Goal: Use online tool/utility: Use online tool/utility

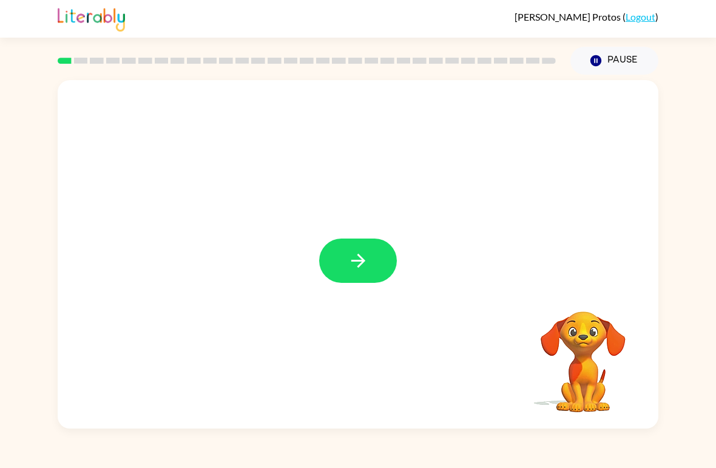
click at [366, 260] on icon "button" at bounding box center [358, 260] width 21 height 21
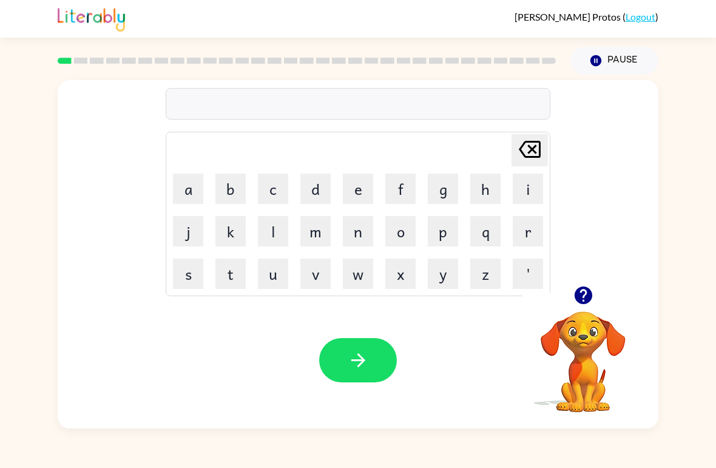
click at [232, 193] on button "b" at bounding box center [230, 188] width 30 height 30
click at [582, 295] on icon "button" at bounding box center [583, 295] width 18 height 18
click at [358, 187] on button "e" at bounding box center [358, 188] width 30 height 30
click at [444, 186] on button "g" at bounding box center [443, 188] width 30 height 30
click at [362, 357] on icon "button" at bounding box center [358, 359] width 21 height 21
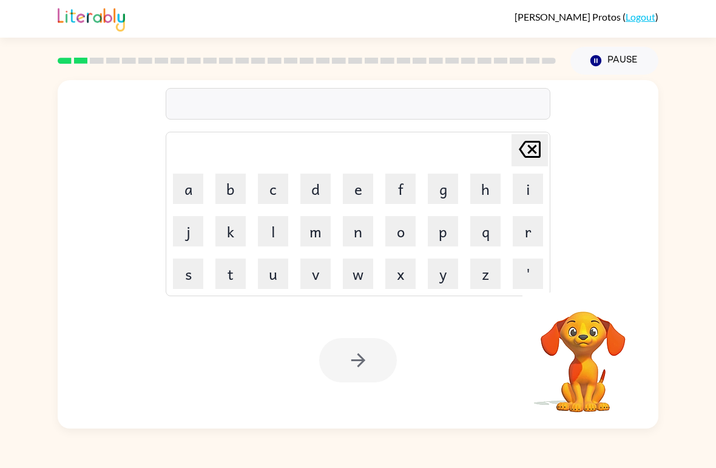
click at [277, 234] on button "l" at bounding box center [273, 231] width 30 height 30
click at [399, 229] on button "o" at bounding box center [400, 231] width 30 height 30
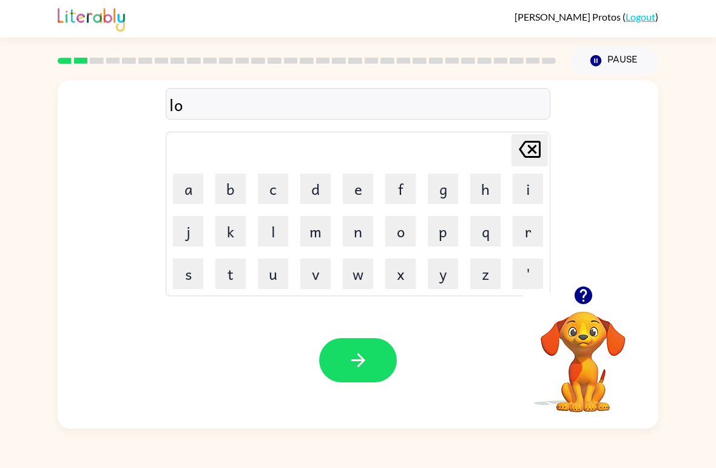
click at [279, 271] on button "u" at bounding box center [273, 273] width 30 height 30
click at [318, 197] on button "d" at bounding box center [315, 188] width 30 height 30
click at [371, 354] on button "button" at bounding box center [358, 360] width 78 height 44
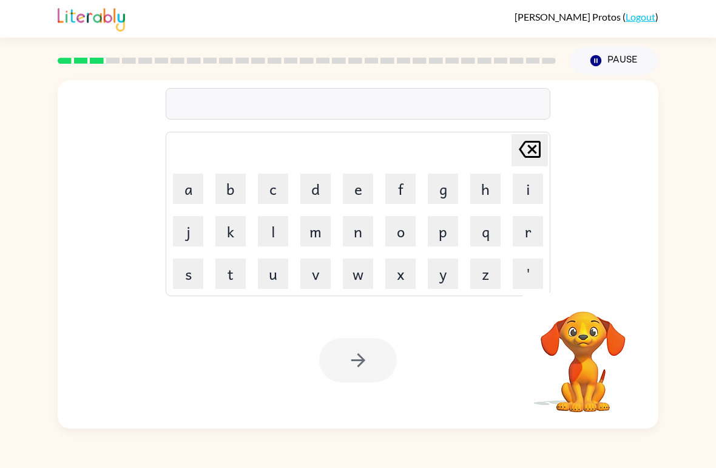
click at [317, 229] on button "m" at bounding box center [315, 231] width 30 height 30
click at [186, 183] on button "a" at bounding box center [188, 188] width 30 height 30
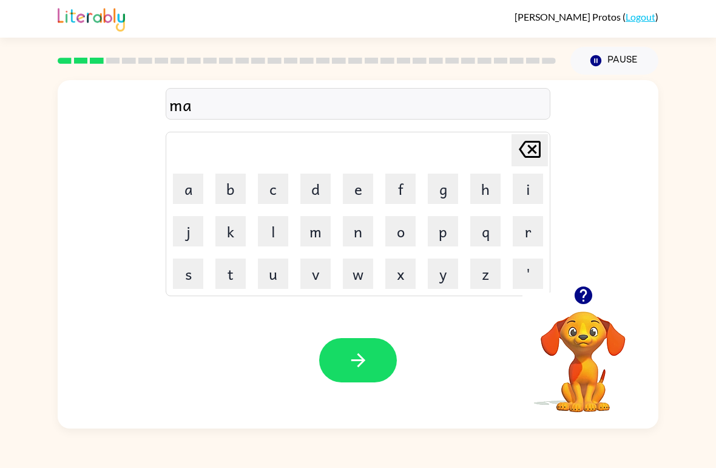
click at [535, 222] on button "r" at bounding box center [528, 231] width 30 height 30
click at [189, 279] on button "s" at bounding box center [188, 273] width 30 height 30
click at [479, 195] on button "h" at bounding box center [485, 188] width 30 height 30
click at [372, 361] on button "button" at bounding box center [358, 360] width 78 height 44
click at [182, 272] on button "s" at bounding box center [188, 273] width 30 height 30
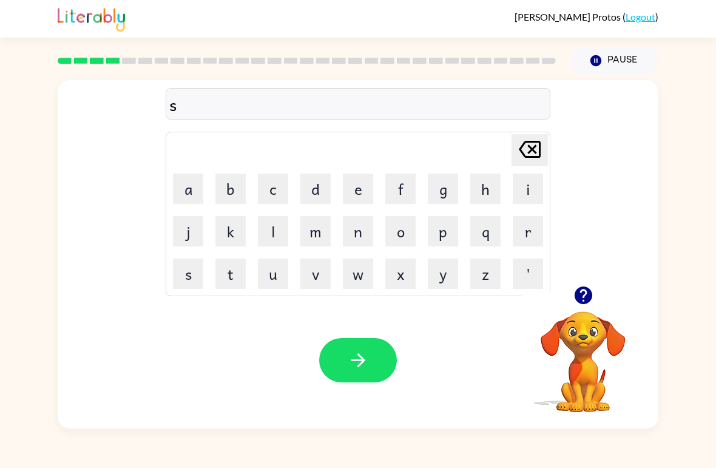
click at [443, 237] on button "p" at bounding box center [443, 231] width 30 height 30
click at [410, 226] on button "o" at bounding box center [400, 231] width 30 height 30
click at [230, 278] on button "t" at bounding box center [230, 273] width 30 height 30
click at [357, 358] on icon "button" at bounding box center [358, 359] width 21 height 21
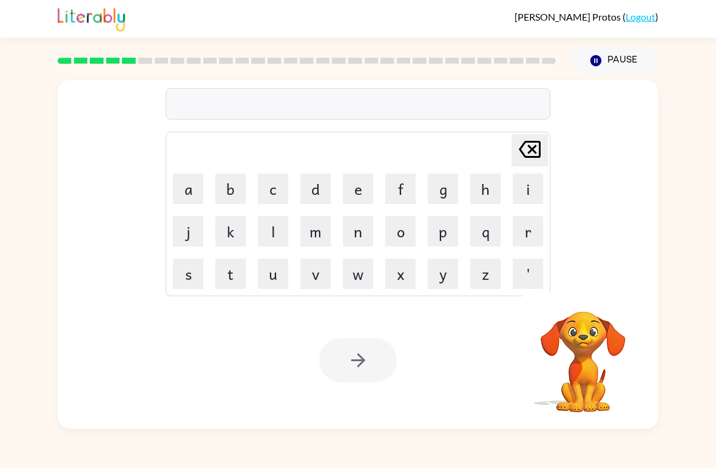
click at [446, 235] on button "p" at bounding box center [443, 231] width 30 height 30
click at [533, 235] on button "r" at bounding box center [528, 231] width 30 height 30
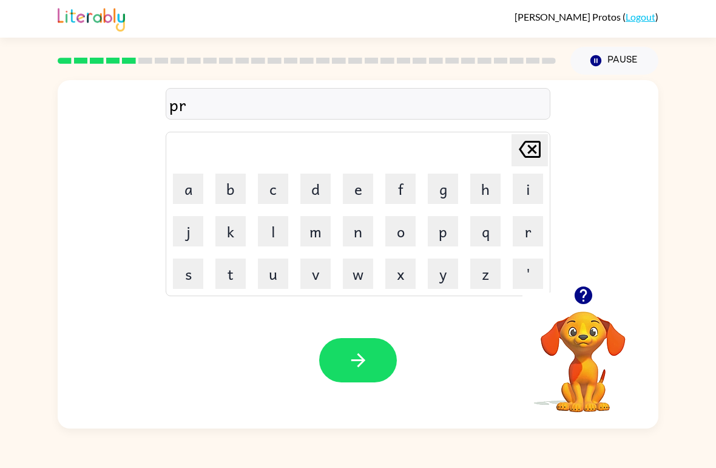
click at [407, 226] on button "o" at bounding box center [400, 231] width 30 height 30
click at [274, 271] on button "u" at bounding box center [273, 273] width 30 height 30
click at [322, 183] on button "d" at bounding box center [315, 188] width 30 height 30
click at [353, 341] on button "button" at bounding box center [358, 360] width 78 height 44
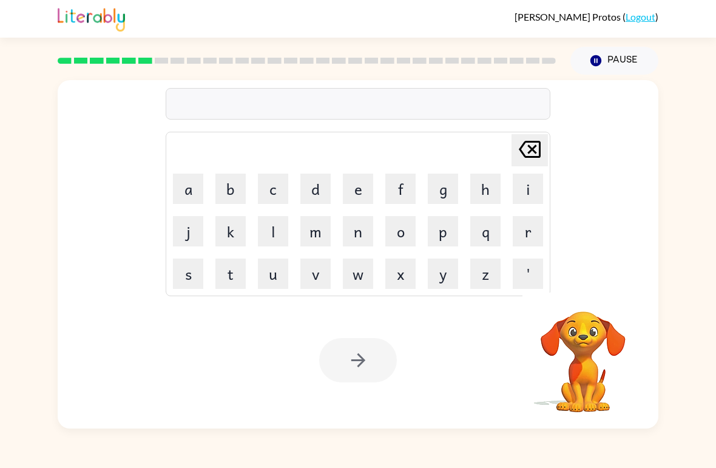
click at [440, 240] on button "p" at bounding box center [443, 231] width 30 height 30
click at [522, 189] on button "i" at bounding box center [528, 188] width 30 height 30
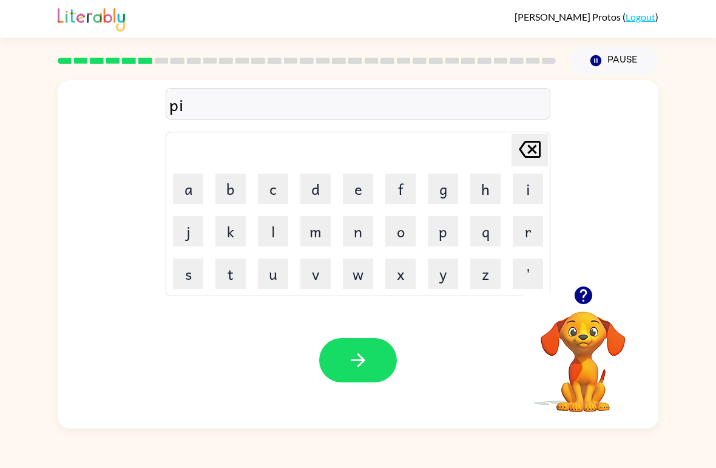
click at [371, 187] on button "e" at bounding box center [358, 188] width 30 height 30
click at [379, 364] on button "button" at bounding box center [358, 360] width 78 height 44
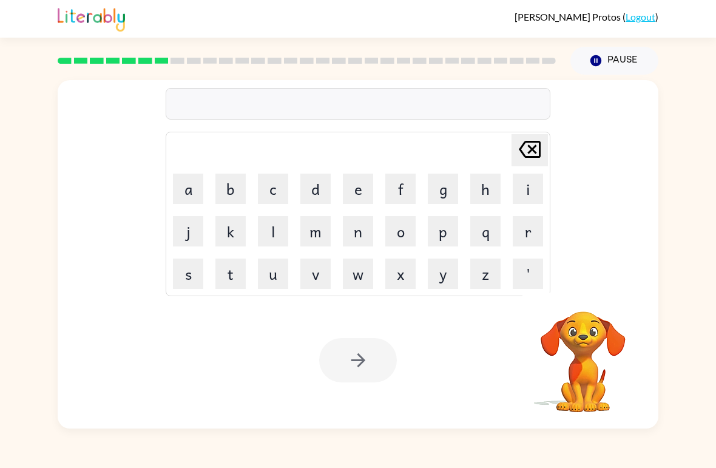
click at [181, 193] on button "a" at bounding box center [188, 188] width 30 height 30
click at [358, 234] on button "n" at bounding box center [358, 231] width 30 height 30
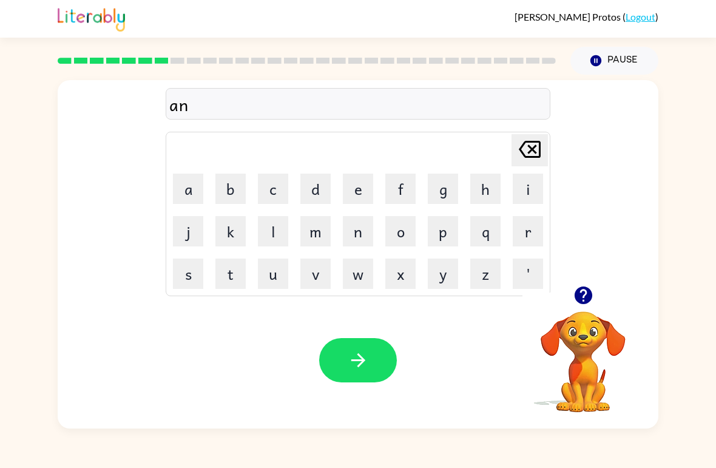
click at [229, 237] on button "k" at bounding box center [230, 231] width 30 height 30
click at [258, 233] on button "l" at bounding box center [273, 231] width 30 height 30
click at [355, 188] on button "e" at bounding box center [358, 188] width 30 height 30
click at [375, 376] on button "button" at bounding box center [358, 360] width 78 height 44
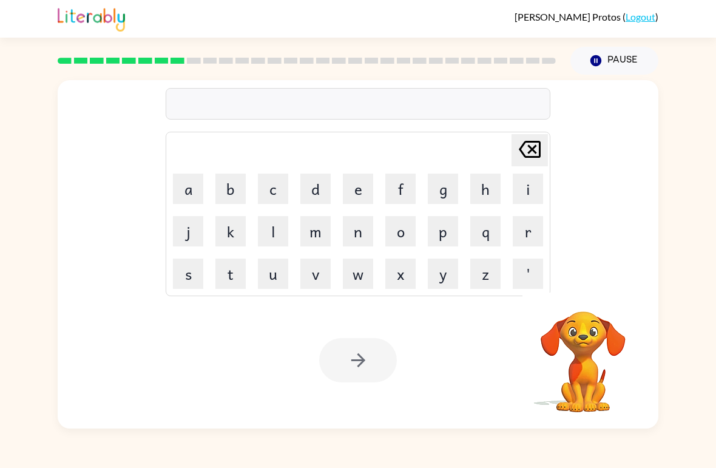
click at [235, 194] on button "b" at bounding box center [230, 188] width 30 height 30
click at [229, 262] on button "t" at bounding box center [230, 273] width 30 height 30
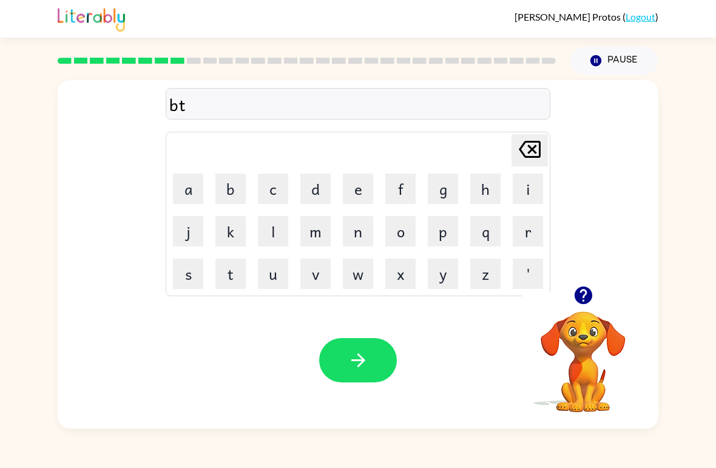
click at [525, 147] on icon "[PERSON_NAME] last character input" at bounding box center [529, 149] width 29 height 29
click at [179, 190] on button "a" at bounding box center [188, 188] width 30 height 30
click at [227, 277] on button "t" at bounding box center [230, 273] width 30 height 30
click at [483, 184] on button "h" at bounding box center [485, 188] width 30 height 30
click at [358, 364] on icon "button" at bounding box center [358, 359] width 21 height 21
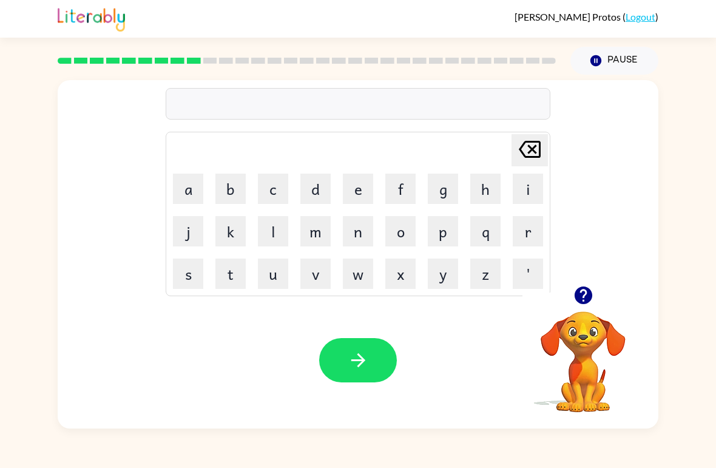
click at [277, 190] on button "c" at bounding box center [273, 188] width 30 height 30
click at [275, 228] on button "l" at bounding box center [273, 231] width 30 height 30
click at [402, 230] on button "o" at bounding box center [400, 231] width 30 height 30
click at [272, 278] on button "u" at bounding box center [273, 273] width 30 height 30
click at [357, 226] on button "n" at bounding box center [358, 231] width 30 height 30
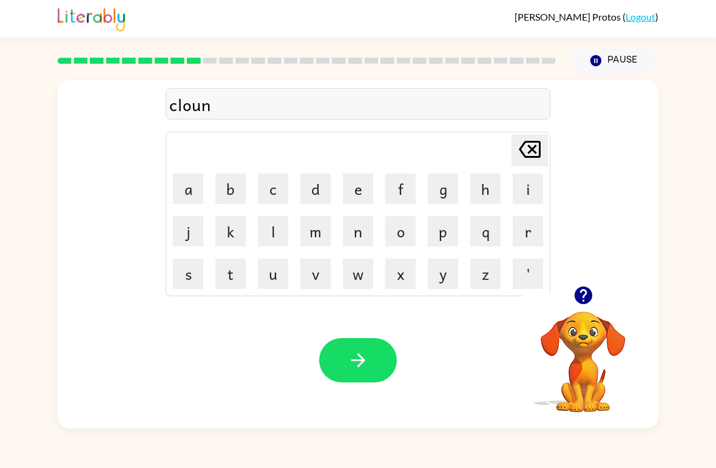
click at [352, 341] on button "button" at bounding box center [358, 360] width 78 height 44
click at [528, 184] on button "i" at bounding box center [528, 188] width 30 height 30
click at [355, 232] on button "n" at bounding box center [358, 231] width 30 height 30
click at [185, 274] on button "s" at bounding box center [188, 273] width 30 height 30
click at [359, 187] on button "e" at bounding box center [358, 188] width 30 height 30
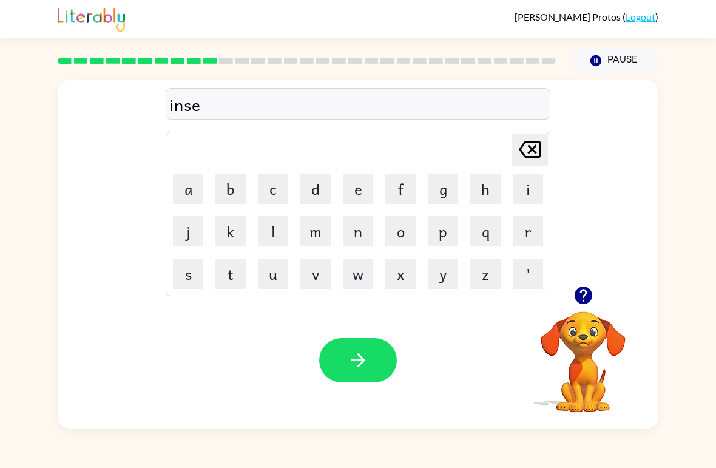
click at [514, 240] on button "r" at bounding box center [528, 231] width 30 height 30
click at [227, 275] on button "t" at bounding box center [230, 273] width 30 height 30
click at [368, 341] on button "button" at bounding box center [358, 360] width 78 height 44
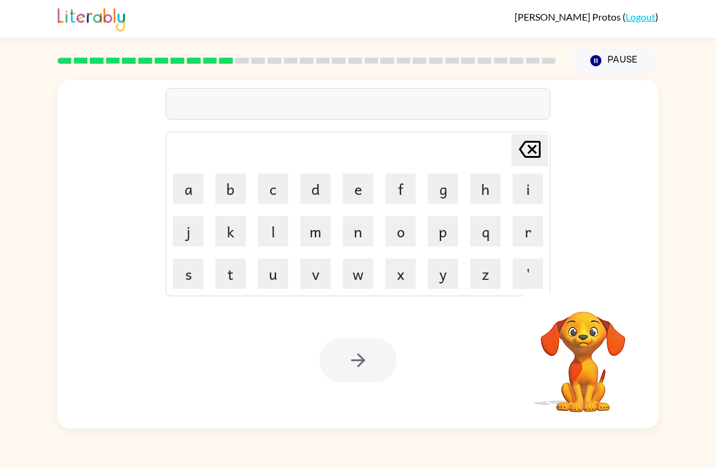
click at [274, 195] on button "c" at bounding box center [273, 188] width 30 height 30
click at [393, 234] on button "o" at bounding box center [400, 231] width 30 height 30
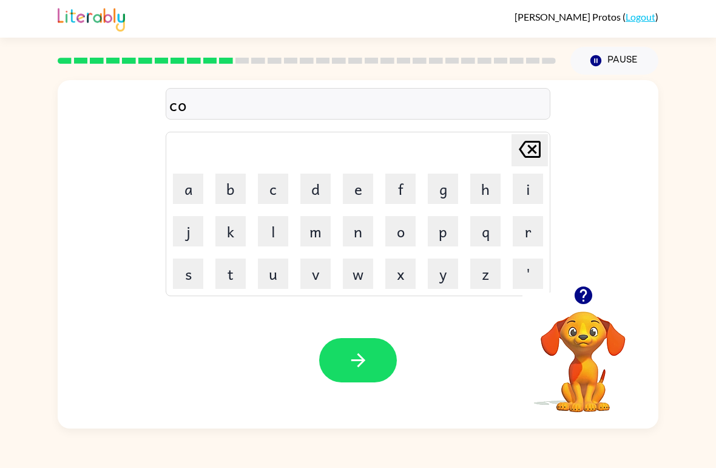
click at [311, 192] on button "d" at bounding box center [315, 188] width 30 height 30
click at [355, 177] on button "e" at bounding box center [358, 188] width 30 height 30
click at [357, 366] on icon "button" at bounding box center [358, 359] width 21 height 21
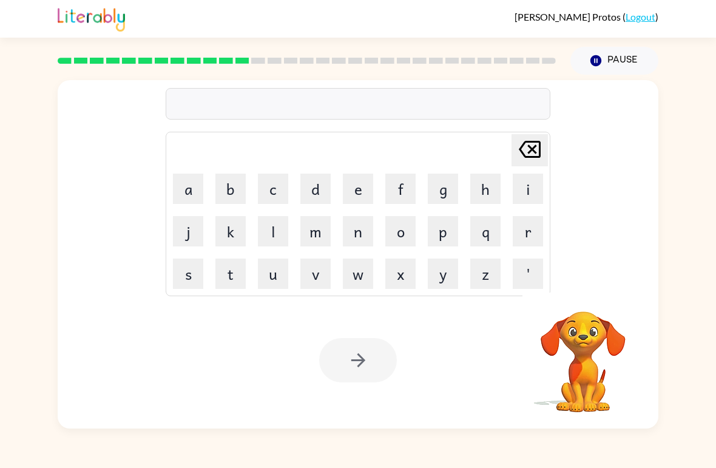
click at [308, 283] on button "v" at bounding box center [315, 273] width 30 height 30
click at [409, 235] on button "o" at bounding box center [400, 231] width 30 height 30
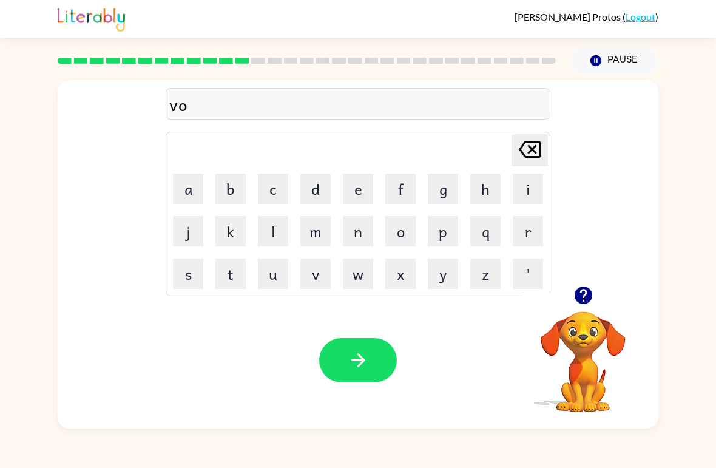
click at [272, 233] on button "l" at bounding box center [273, 231] width 30 height 30
click at [274, 272] on button "u" at bounding box center [273, 273] width 30 height 30
click at [321, 230] on button "m" at bounding box center [315, 231] width 30 height 30
click at [356, 184] on button "e" at bounding box center [358, 188] width 30 height 30
click at [353, 336] on div "Your browser must support playing .mp4 files to use Literably. Please try using…" at bounding box center [358, 360] width 601 height 136
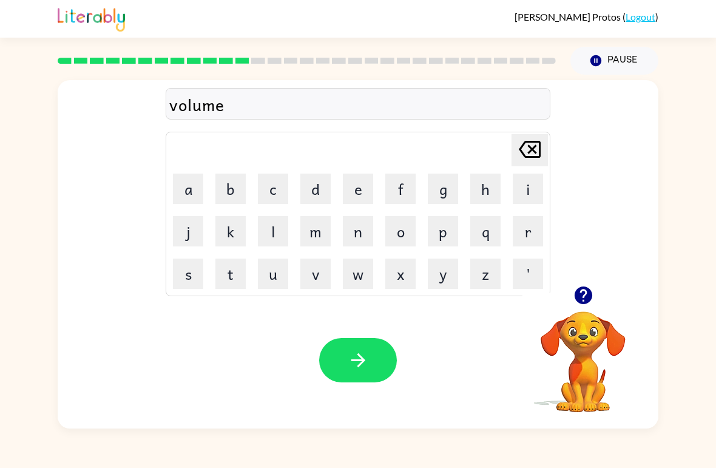
click at [366, 368] on icon "button" at bounding box center [358, 359] width 21 height 21
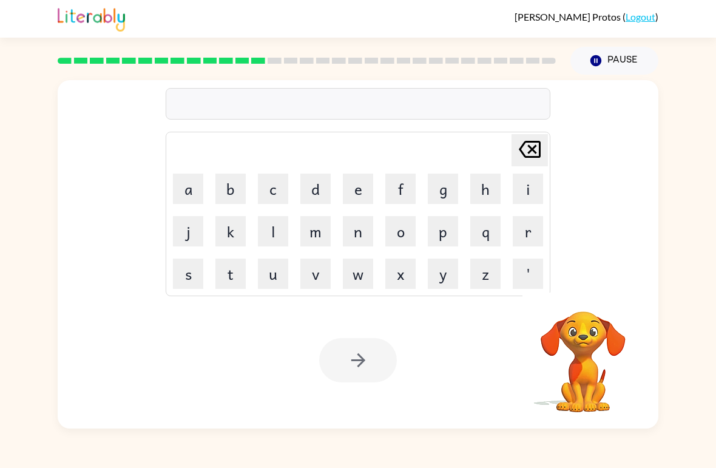
click at [187, 278] on button "s" at bounding box center [188, 273] width 30 height 30
click at [365, 277] on button "w" at bounding box center [358, 273] width 30 height 30
click at [358, 189] on button "e" at bounding box center [358, 188] width 30 height 30
click at [357, 189] on button "e" at bounding box center [358, 188] width 30 height 30
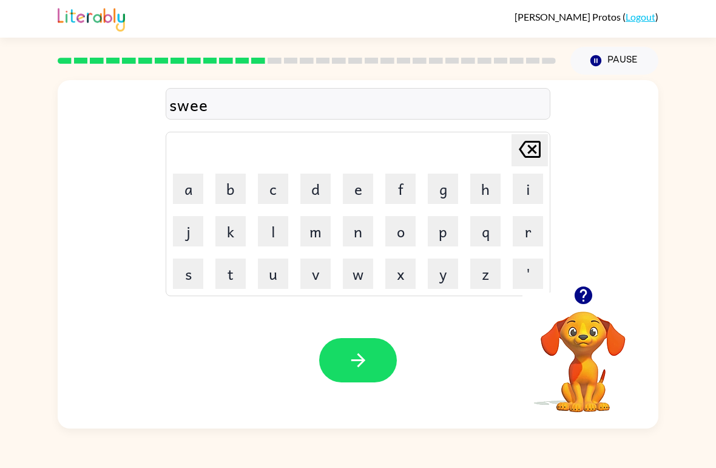
click at [232, 276] on button "t" at bounding box center [230, 273] width 30 height 30
click at [365, 225] on button "n" at bounding box center [358, 231] width 30 height 30
click at [364, 192] on button "e" at bounding box center [358, 188] width 30 height 30
click at [190, 283] on button "s" at bounding box center [188, 273] width 30 height 30
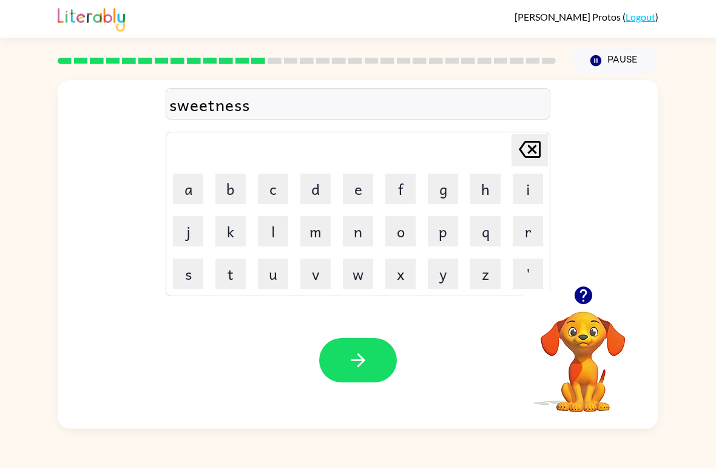
click at [369, 377] on button "button" at bounding box center [358, 360] width 78 height 44
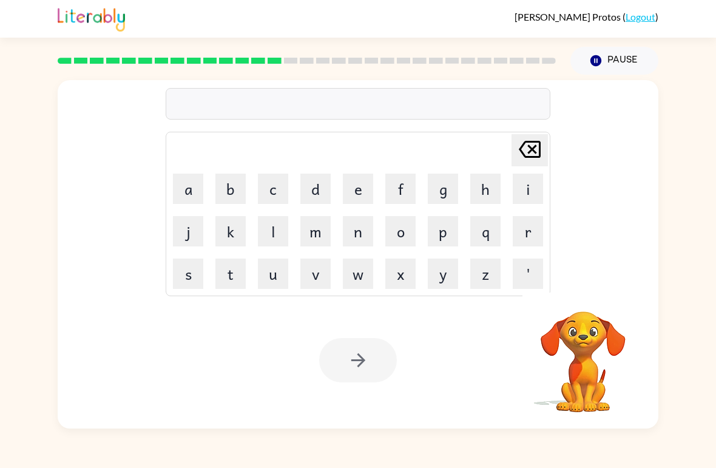
click at [446, 238] on button "p" at bounding box center [443, 231] width 30 height 30
click at [530, 195] on button "i" at bounding box center [528, 188] width 30 height 30
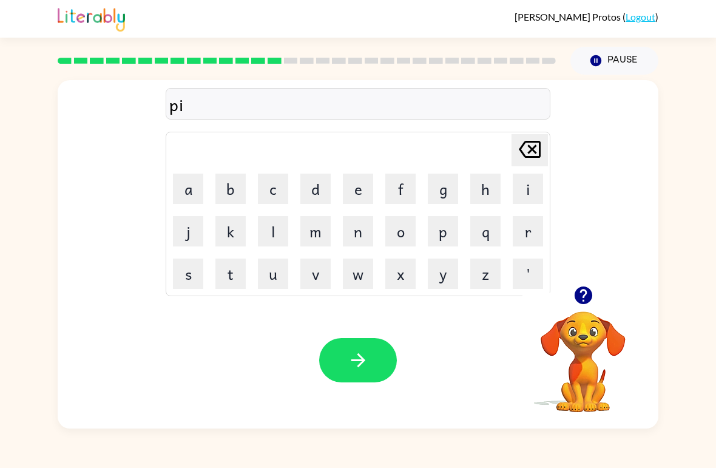
click at [404, 236] on button "o" at bounding box center [400, 231] width 30 height 30
click at [278, 238] on button "l" at bounding box center [273, 231] width 30 height 30
click at [360, 186] on button "e" at bounding box center [358, 188] width 30 height 30
click at [232, 279] on button "t" at bounding box center [230, 273] width 30 height 30
click at [361, 355] on icon "button" at bounding box center [358, 359] width 21 height 21
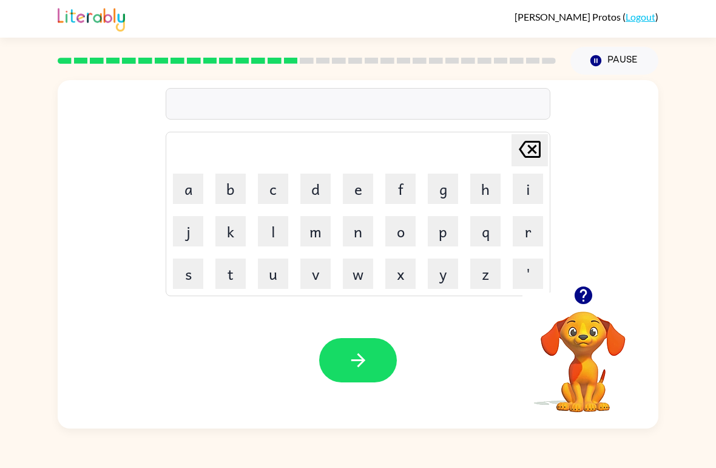
click at [402, 187] on button "f" at bounding box center [400, 188] width 30 height 30
click at [391, 234] on button "o" at bounding box center [400, 231] width 30 height 30
click at [527, 224] on button "r" at bounding box center [528, 231] width 30 height 30
click at [235, 236] on button "k" at bounding box center [230, 231] width 30 height 30
click at [366, 360] on icon "button" at bounding box center [358, 359] width 21 height 21
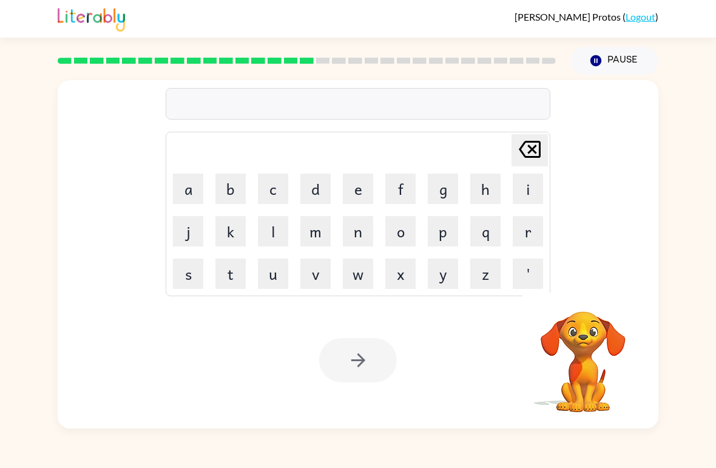
click at [201, 197] on button "a" at bounding box center [188, 188] width 30 height 30
click at [525, 165] on div "[PERSON_NAME] last character input" at bounding box center [529, 150] width 29 height 31
click at [362, 288] on button "w" at bounding box center [358, 273] width 30 height 30
click at [366, 184] on button "e" at bounding box center [358, 188] width 30 height 30
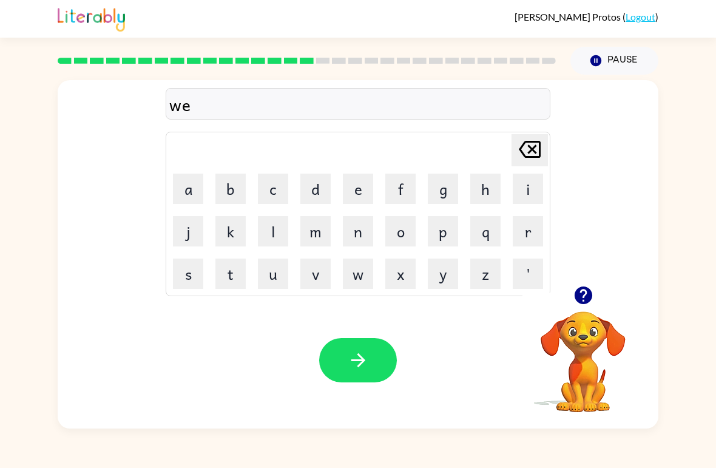
click at [226, 185] on button "b" at bounding box center [230, 188] width 30 height 30
click at [372, 352] on button "button" at bounding box center [358, 360] width 78 height 44
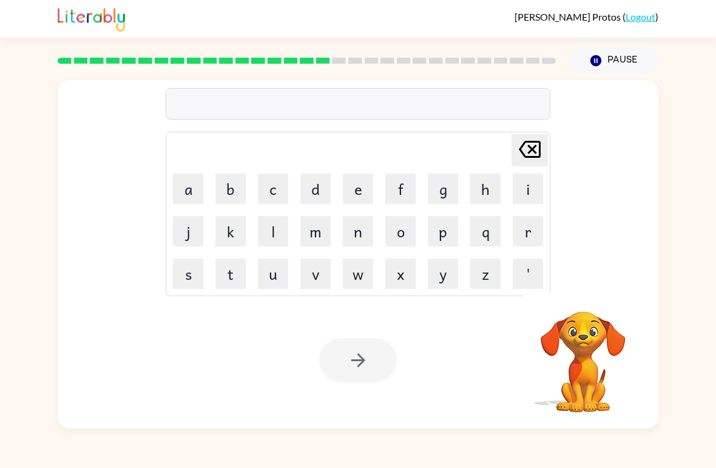
click at [396, 196] on button "f" at bounding box center [400, 188] width 30 height 30
click at [264, 245] on button "l" at bounding box center [273, 231] width 30 height 30
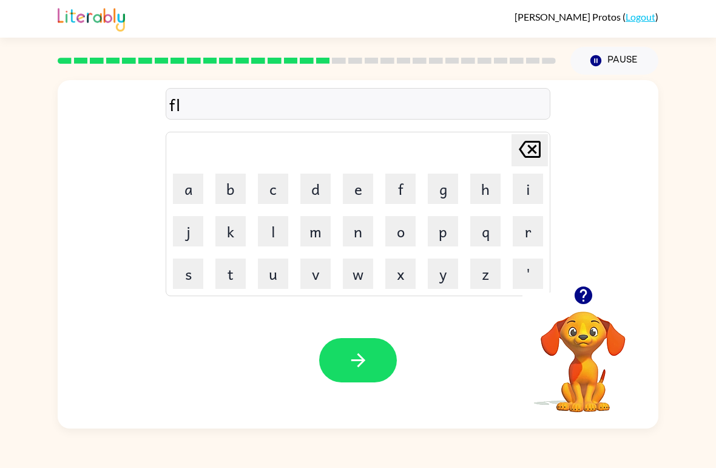
click at [525, 189] on button "i" at bounding box center [528, 188] width 30 height 30
click at [439, 237] on button "p" at bounding box center [443, 231] width 30 height 30
click at [531, 185] on button "i" at bounding box center [528, 188] width 30 height 30
click at [371, 235] on button "n" at bounding box center [358, 231] width 30 height 30
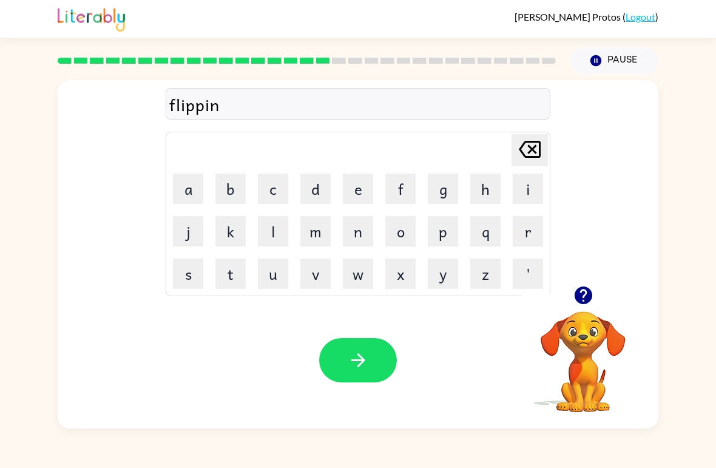
click at [441, 190] on button "g" at bounding box center [443, 188] width 30 height 30
click at [348, 362] on icon "button" at bounding box center [358, 359] width 21 height 21
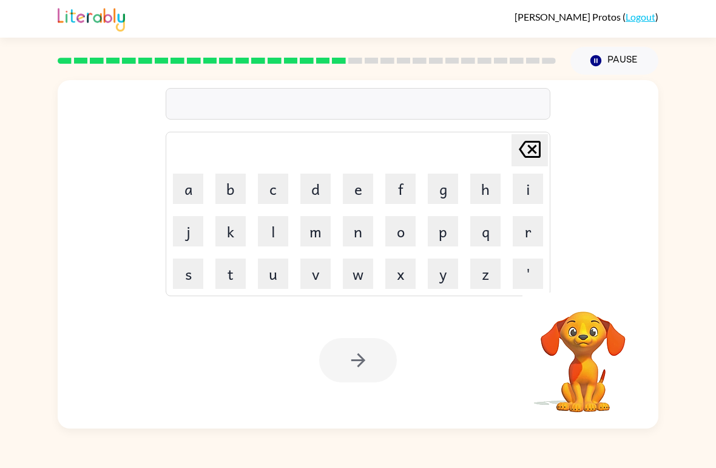
click at [189, 275] on button "s" at bounding box center [188, 273] width 30 height 30
click at [363, 240] on button "n" at bounding box center [358, 231] width 30 height 30
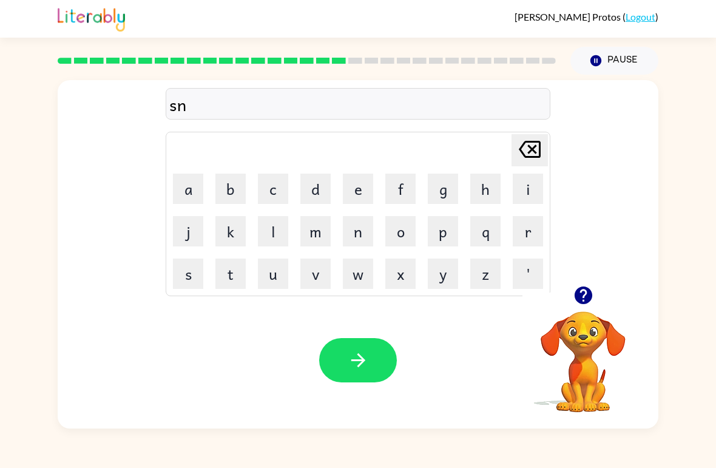
click at [411, 225] on button "o" at bounding box center [400, 231] width 30 height 30
click at [536, 226] on button "r" at bounding box center [528, 231] width 30 height 30
click at [226, 282] on button "t" at bounding box center [230, 273] width 30 height 30
click at [357, 358] on icon "button" at bounding box center [358, 359] width 21 height 21
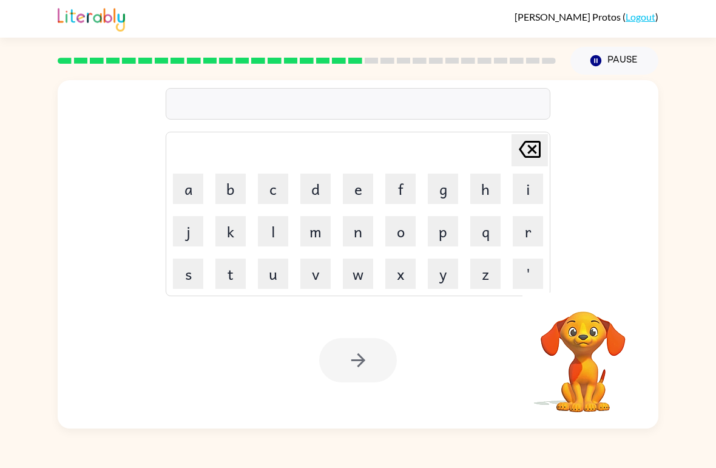
click at [357, 190] on button "e" at bounding box center [358, 188] width 30 height 30
click at [184, 192] on button "a" at bounding box center [188, 188] width 30 height 30
click at [187, 279] on button "s" at bounding box center [188, 273] width 30 height 30
click at [438, 277] on button "y" at bounding box center [443, 273] width 30 height 30
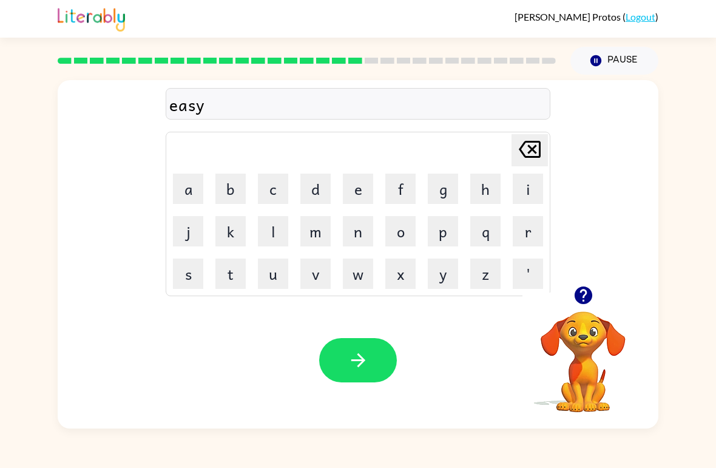
click at [365, 374] on button "button" at bounding box center [358, 360] width 78 height 44
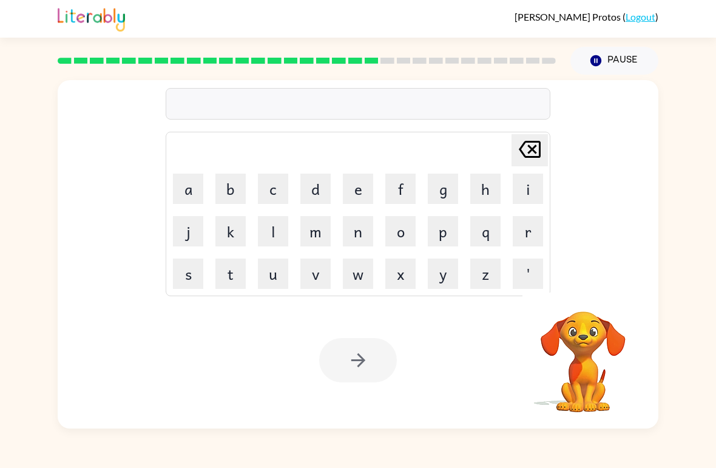
click at [319, 178] on button "d" at bounding box center [315, 188] width 30 height 30
click at [522, 197] on button "i" at bounding box center [528, 188] width 30 height 30
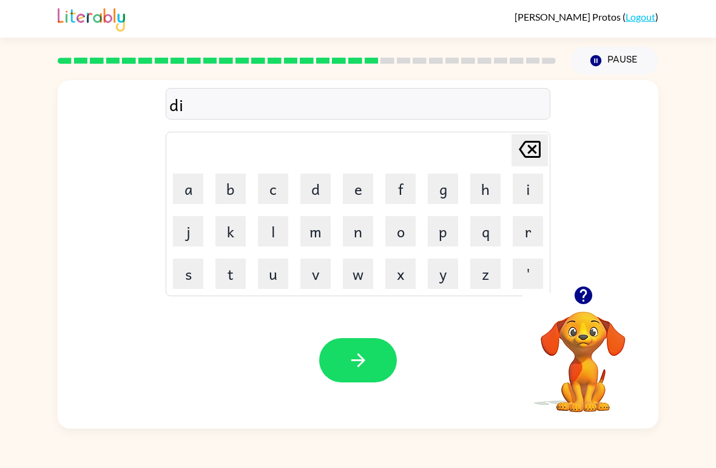
click at [193, 272] on button "s" at bounding box center [188, 273] width 30 height 30
click at [486, 197] on button "h" at bounding box center [485, 188] width 30 height 30
click at [358, 178] on button "e" at bounding box center [358, 188] width 30 height 30
click at [184, 269] on button "s" at bounding box center [188, 273] width 30 height 30
click at [364, 352] on icon "button" at bounding box center [358, 359] width 21 height 21
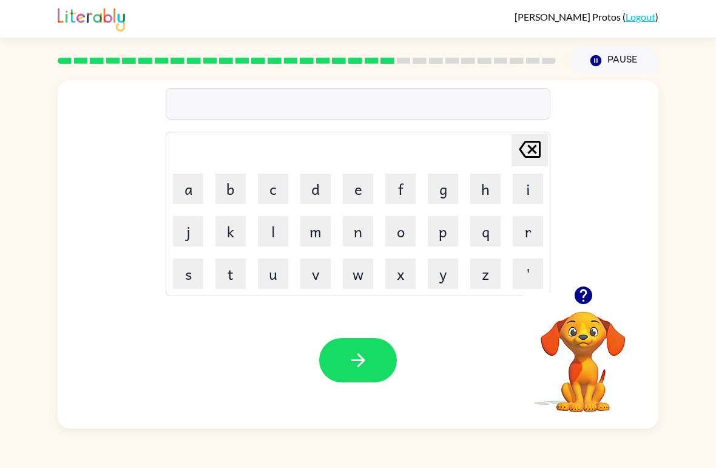
click at [399, 201] on button "f" at bounding box center [400, 188] width 30 height 30
click at [278, 241] on button "l" at bounding box center [273, 231] width 30 height 30
click at [272, 277] on button "u" at bounding box center [273, 273] width 30 height 30
click at [233, 271] on button "t" at bounding box center [230, 273] width 30 height 30
click at [349, 186] on button "e" at bounding box center [358, 188] width 30 height 30
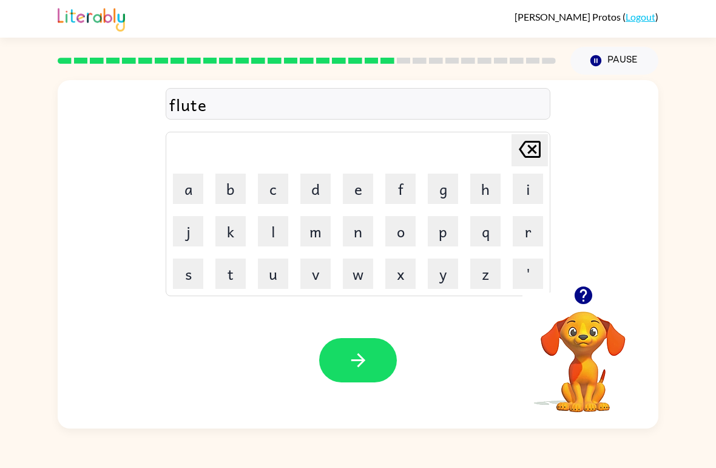
click at [360, 360] on icon "button" at bounding box center [358, 360] width 14 height 14
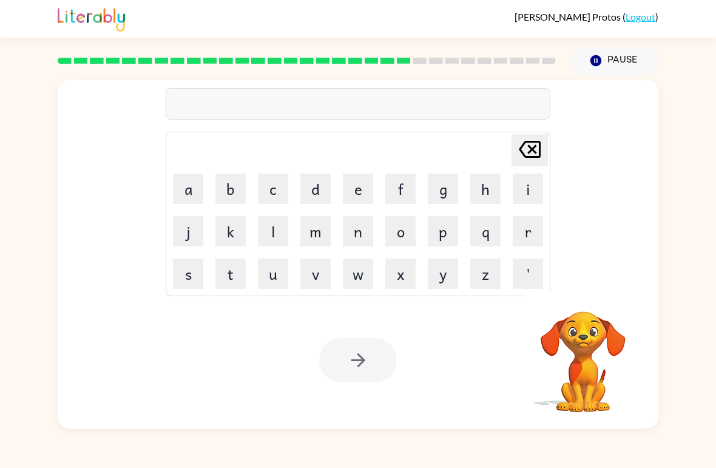
click at [314, 233] on button "m" at bounding box center [315, 231] width 30 height 30
click at [527, 184] on button "i" at bounding box center [528, 188] width 30 height 30
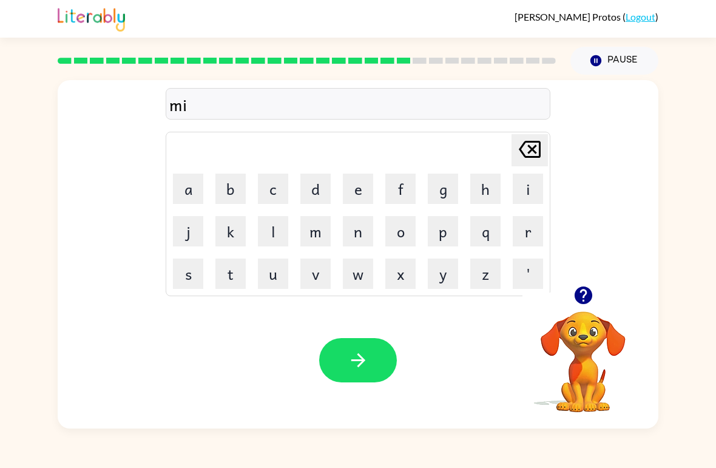
click at [314, 194] on button "d" at bounding box center [315, 188] width 30 height 30
click at [362, 227] on button "n" at bounding box center [358, 231] width 30 height 30
click at [528, 183] on button "i" at bounding box center [528, 188] width 30 height 30
click at [440, 189] on button "g" at bounding box center [443, 188] width 30 height 30
click at [482, 175] on button "h" at bounding box center [485, 188] width 30 height 30
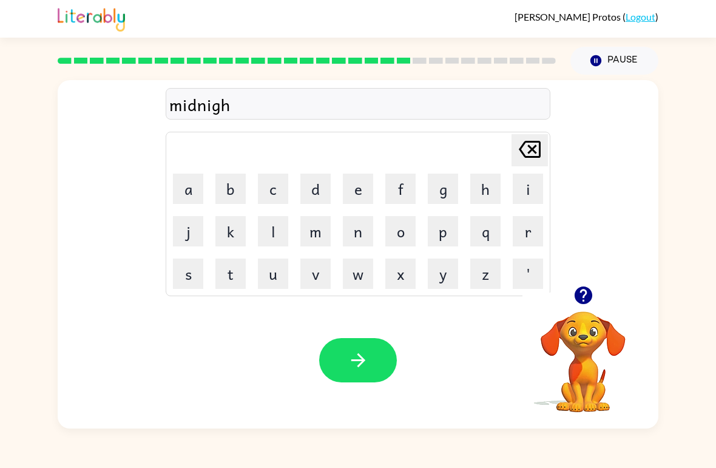
click at [230, 264] on button "t" at bounding box center [230, 273] width 30 height 30
click at [345, 363] on button "button" at bounding box center [358, 360] width 78 height 44
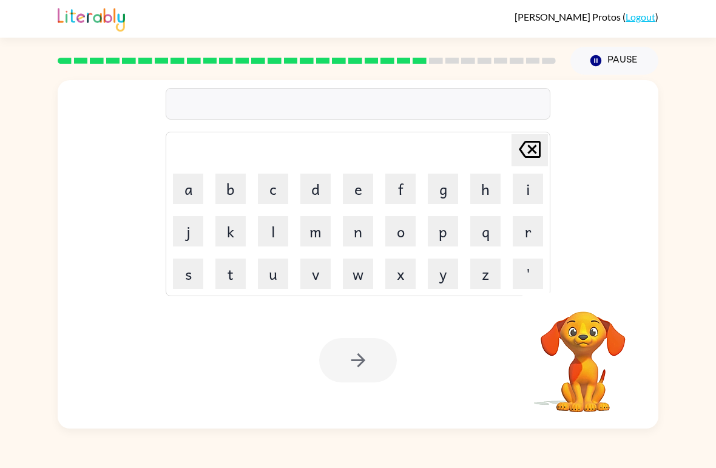
click at [355, 279] on button "w" at bounding box center [358, 273] width 30 height 30
click at [528, 192] on button "i" at bounding box center [528, 188] width 30 height 30
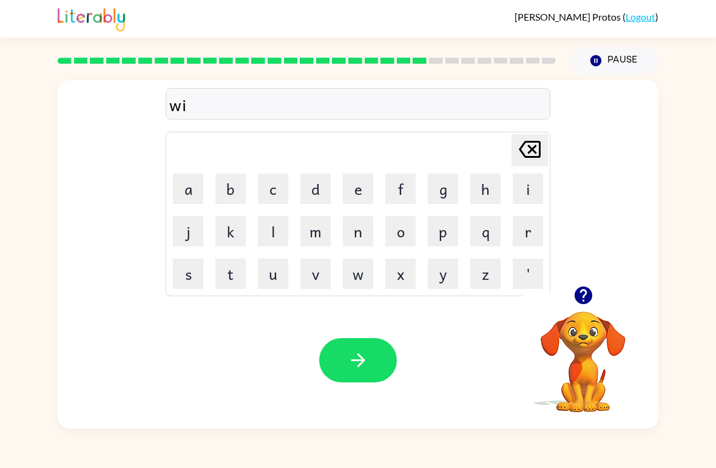
click at [354, 233] on button "n" at bounding box center [358, 231] width 30 height 30
click at [235, 272] on button "t" at bounding box center [230, 273] width 30 height 30
click at [357, 189] on button "e" at bounding box center [358, 188] width 30 height 30
click at [527, 235] on button "r" at bounding box center [528, 231] width 30 height 30
click at [360, 360] on icon "button" at bounding box center [358, 360] width 14 height 14
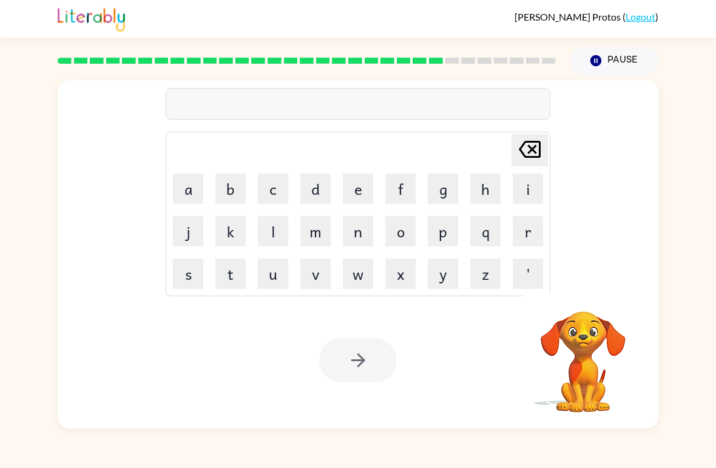
click at [319, 192] on button "d" at bounding box center [315, 188] width 30 height 30
click at [358, 186] on button "e" at bounding box center [358, 188] width 30 height 30
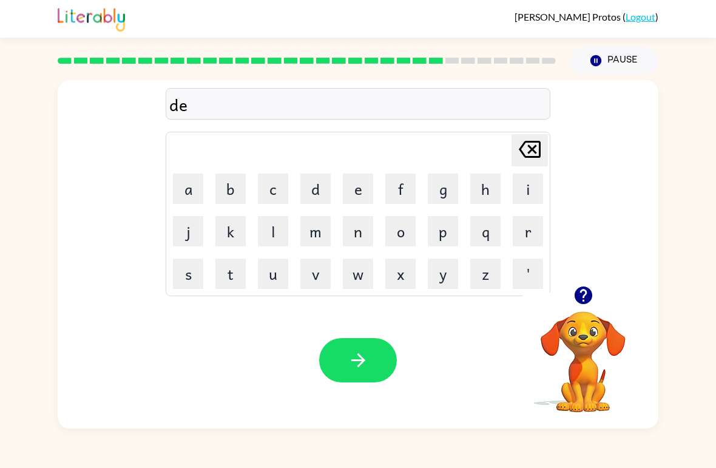
click at [267, 190] on button "c" at bounding box center [273, 188] width 30 height 30
click at [526, 192] on button "i" at bounding box center [528, 188] width 30 height 30
click at [314, 191] on button "d" at bounding box center [315, 188] width 30 height 30
click at [530, 191] on button "i" at bounding box center [528, 188] width 30 height 30
click at [354, 222] on button "n" at bounding box center [358, 231] width 30 height 30
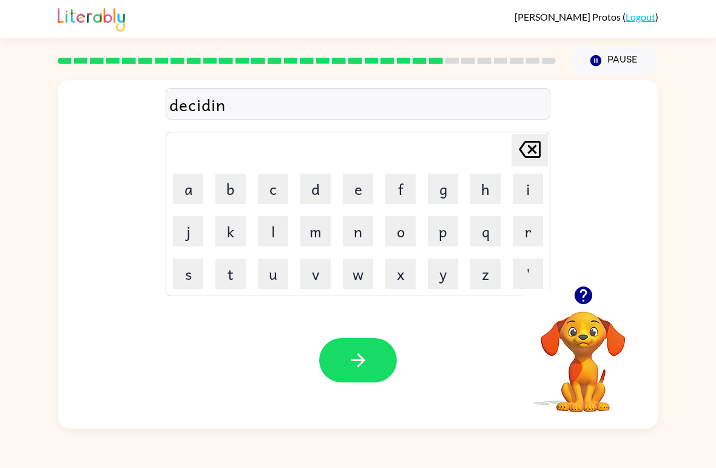
click at [441, 190] on button "g" at bounding box center [443, 188] width 30 height 30
click at [357, 359] on icon "button" at bounding box center [358, 359] width 21 height 21
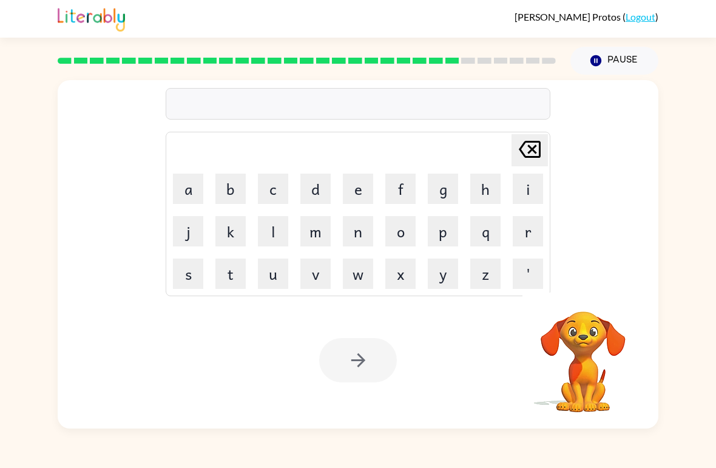
click at [533, 231] on button "r" at bounding box center [528, 231] width 30 height 30
click at [397, 231] on button "o" at bounding box center [400, 231] width 30 height 30
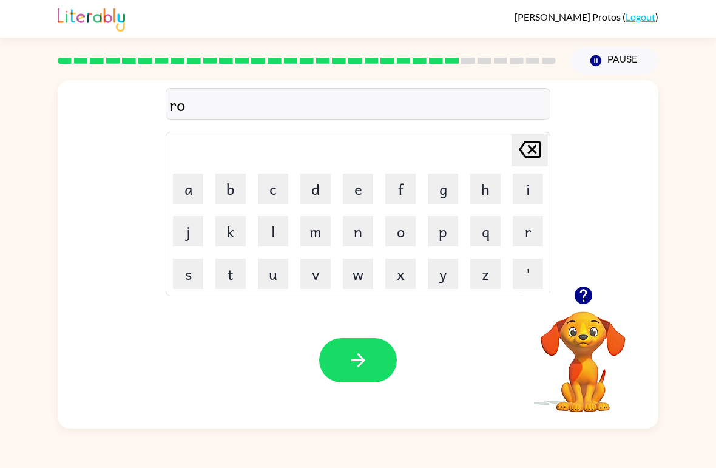
click at [270, 180] on button "c" at bounding box center [273, 188] width 30 height 30
click at [229, 236] on button "k" at bounding box center [230, 231] width 30 height 30
click at [358, 194] on button "e" at bounding box center [358, 188] width 30 height 30
click at [230, 265] on button "t" at bounding box center [230, 273] width 30 height 30
click at [334, 381] on button "button" at bounding box center [358, 360] width 78 height 44
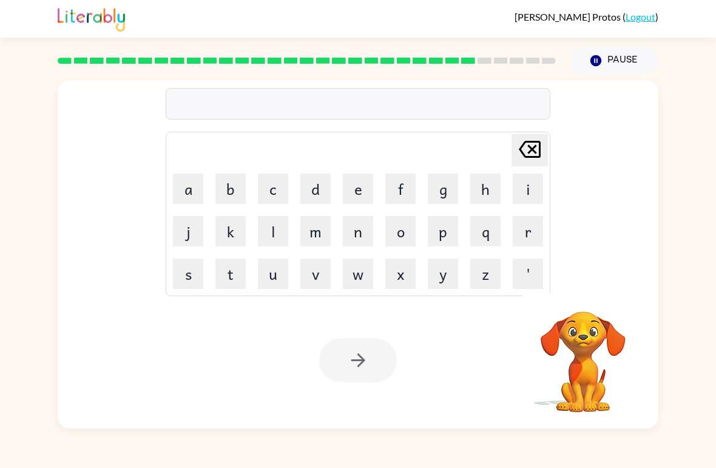
click at [270, 269] on button "u" at bounding box center [273, 273] width 30 height 30
click at [363, 232] on button "n" at bounding box center [358, 231] width 30 height 30
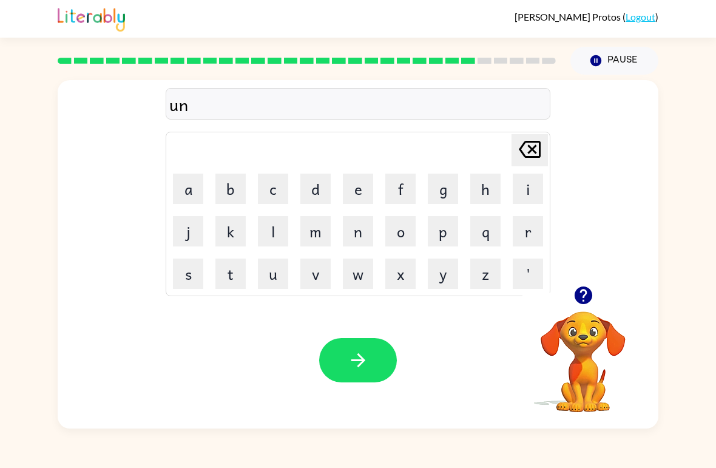
click at [525, 188] on button "i" at bounding box center [528, 188] width 30 height 30
click at [409, 195] on button "f" at bounding box center [400, 188] width 30 height 30
click at [400, 231] on button "o" at bounding box center [400, 231] width 30 height 30
click at [524, 230] on button "r" at bounding box center [528, 231] width 30 height 30
click at [315, 233] on button "m" at bounding box center [315, 231] width 30 height 30
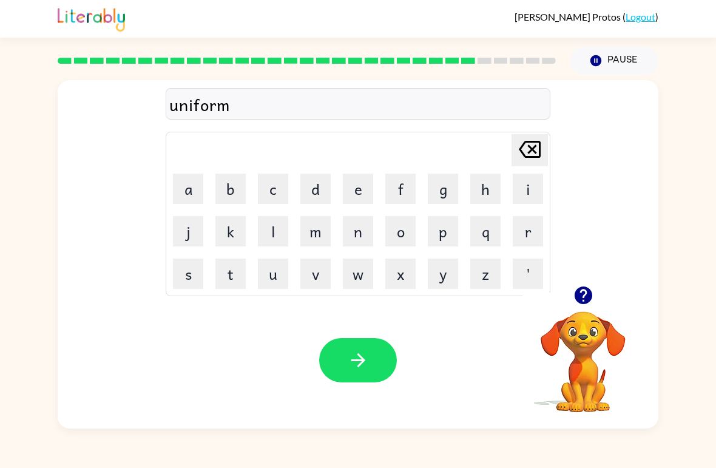
click at [352, 187] on button "e" at bounding box center [358, 188] width 30 height 30
click at [534, 152] on icon at bounding box center [530, 149] width 22 height 17
click at [352, 377] on button "button" at bounding box center [358, 360] width 78 height 44
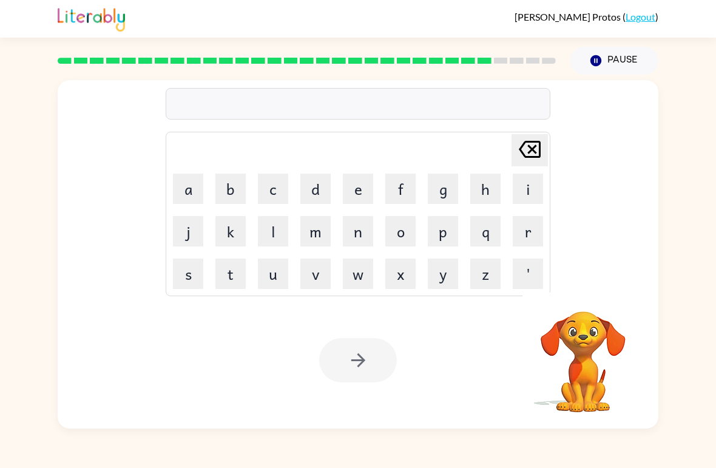
click at [272, 189] on button "c" at bounding box center [273, 188] width 30 height 30
click at [493, 189] on button "h" at bounding box center [485, 188] width 30 height 30
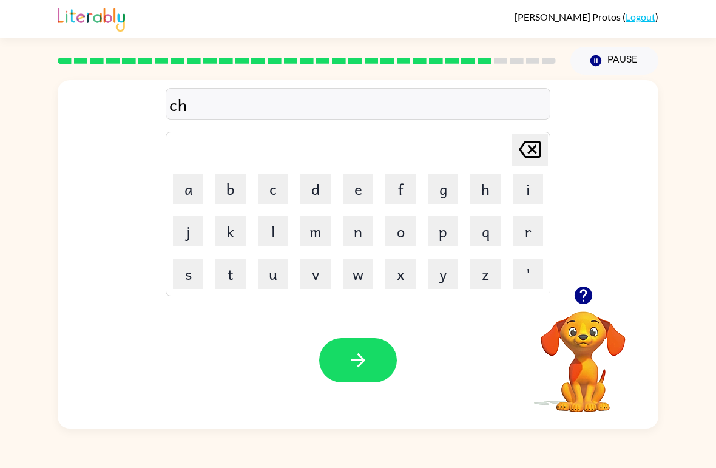
click at [190, 188] on button "a" at bounding box center [188, 188] width 30 height 30
click at [359, 224] on button "n" at bounding box center [358, 231] width 30 height 30
click at [368, 184] on button "e" at bounding box center [358, 188] width 30 height 30
click at [342, 367] on button "button" at bounding box center [358, 360] width 78 height 44
click at [574, 293] on icon "button" at bounding box center [583, 294] width 21 height 21
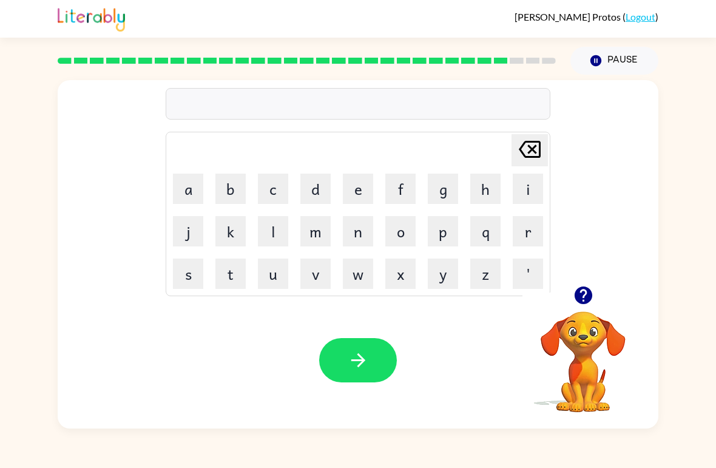
click at [277, 197] on button "c" at bounding box center [273, 188] width 30 height 30
click at [485, 187] on button "h" at bounding box center [485, 188] width 30 height 30
click at [275, 280] on button "u" at bounding box center [273, 273] width 30 height 30
click at [364, 236] on button "n" at bounding box center [358, 231] width 30 height 30
click at [218, 234] on button "k" at bounding box center [230, 231] width 30 height 30
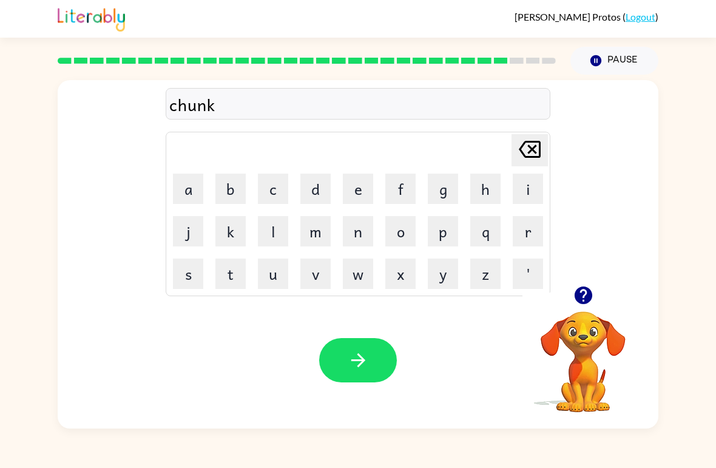
click at [355, 371] on button "button" at bounding box center [358, 360] width 78 height 44
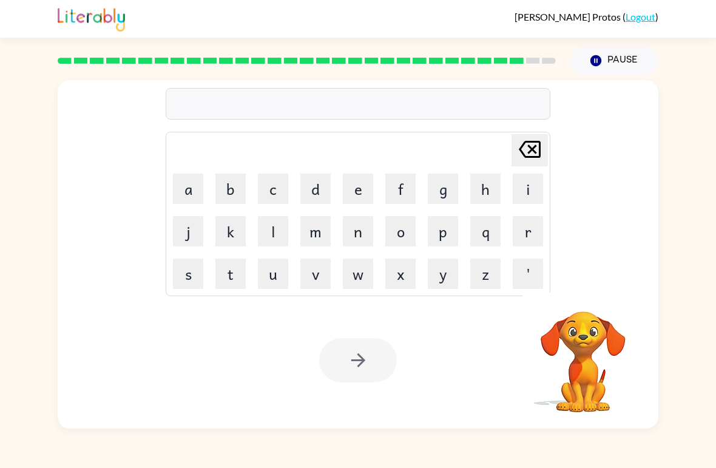
click at [235, 280] on button "t" at bounding box center [230, 273] width 30 height 30
click at [480, 190] on button "h" at bounding box center [485, 188] width 30 height 30
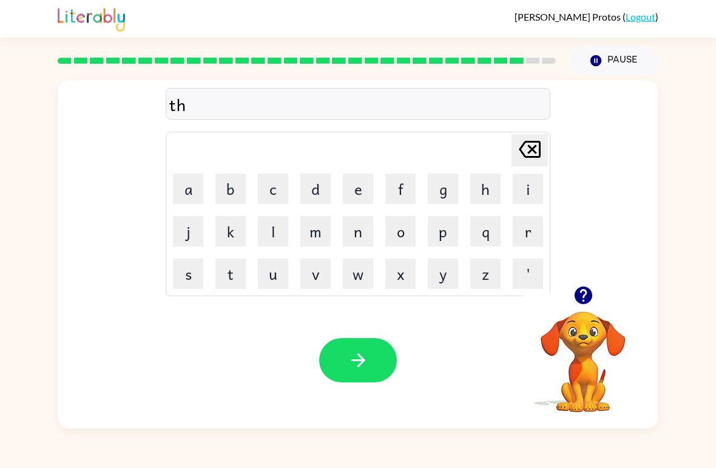
click at [519, 186] on button "i" at bounding box center [528, 188] width 30 height 30
click at [520, 217] on button "r" at bounding box center [528, 231] width 30 height 30
click at [190, 274] on button "s" at bounding box center [188, 273] width 30 height 30
click at [223, 266] on button "t" at bounding box center [230, 273] width 30 height 30
click at [338, 363] on button "button" at bounding box center [358, 360] width 78 height 44
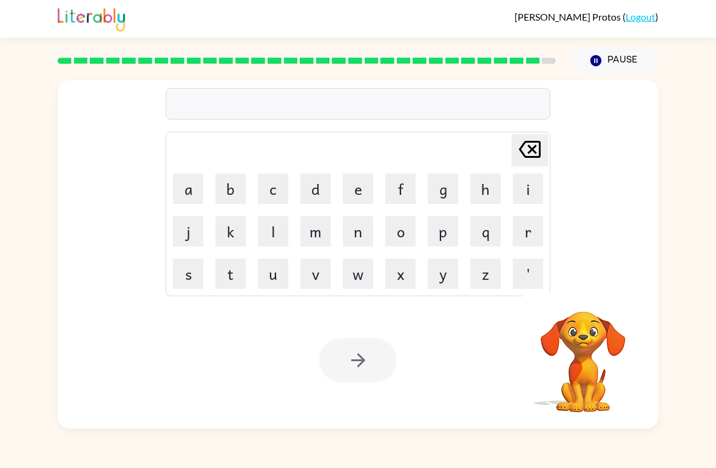
click at [399, 186] on button "f" at bounding box center [400, 188] width 30 height 30
click at [522, 183] on button "i" at bounding box center [528, 188] width 30 height 30
click at [358, 233] on button "n" at bounding box center [358, 231] width 30 height 30
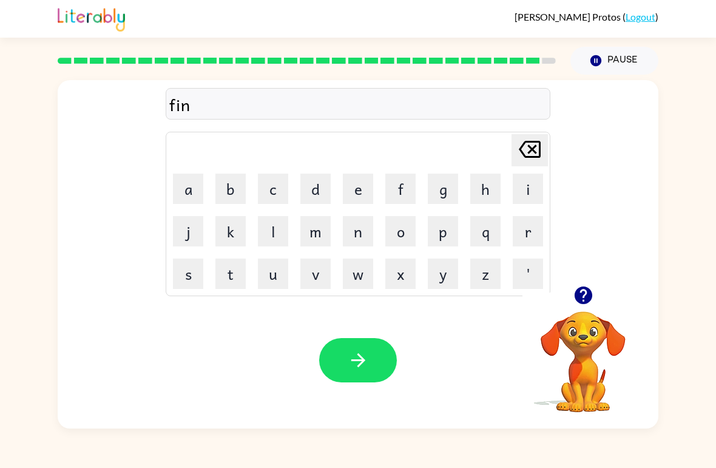
click at [447, 201] on button "g" at bounding box center [443, 188] width 30 height 30
click at [354, 196] on button "e" at bounding box center [358, 188] width 30 height 30
click at [516, 221] on button "r" at bounding box center [528, 231] width 30 height 30
click at [354, 227] on button "n" at bounding box center [358, 231] width 30 height 30
click at [184, 182] on button "a" at bounding box center [188, 188] width 30 height 30
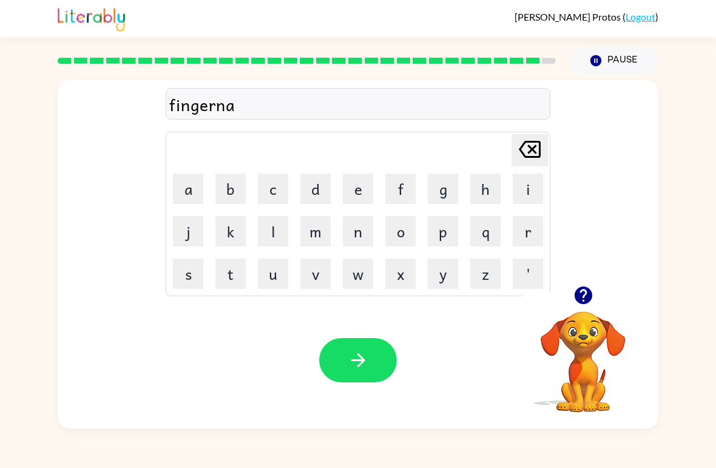
click at [523, 186] on button "i" at bounding box center [528, 188] width 30 height 30
click at [270, 237] on button "l" at bounding box center [273, 231] width 30 height 30
click at [331, 362] on button "button" at bounding box center [358, 360] width 78 height 44
